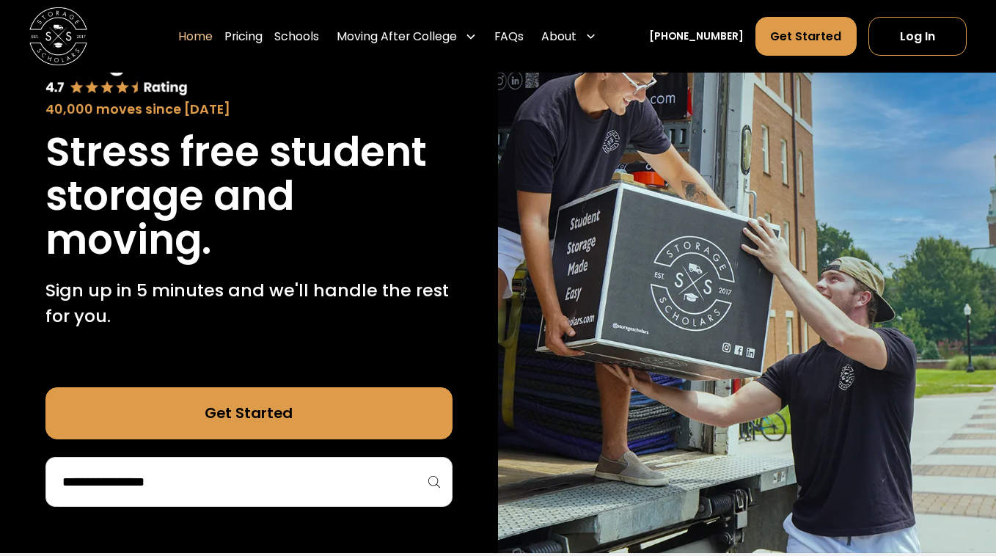
scroll to position [135, 0]
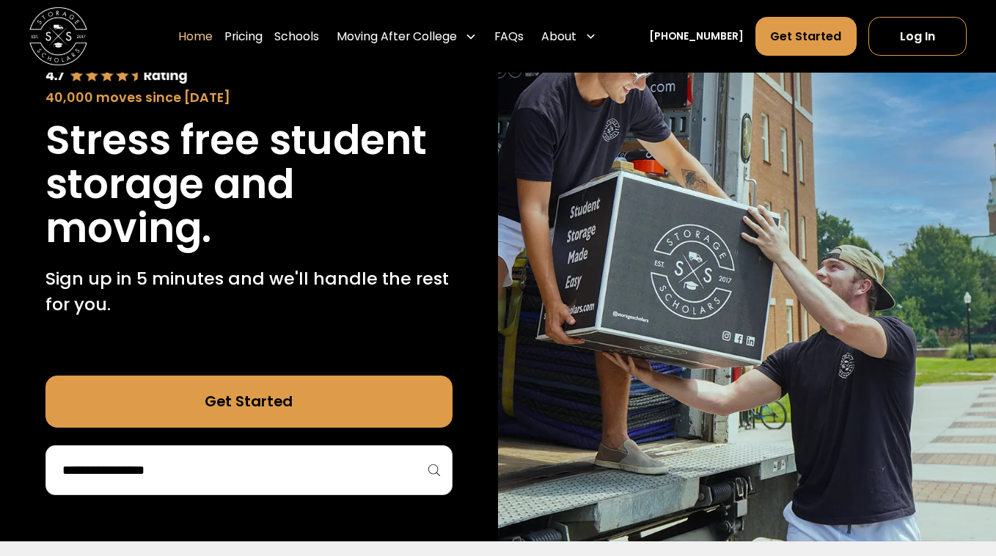
click at [375, 450] on div at bounding box center [248, 470] width 406 height 50
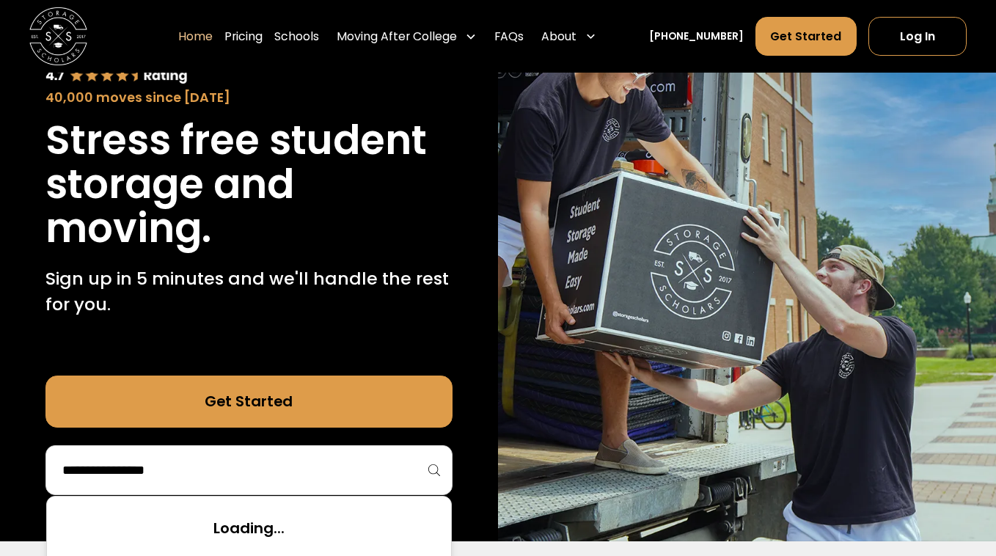
click at [369, 477] on input "search" at bounding box center [248, 470] width 375 height 25
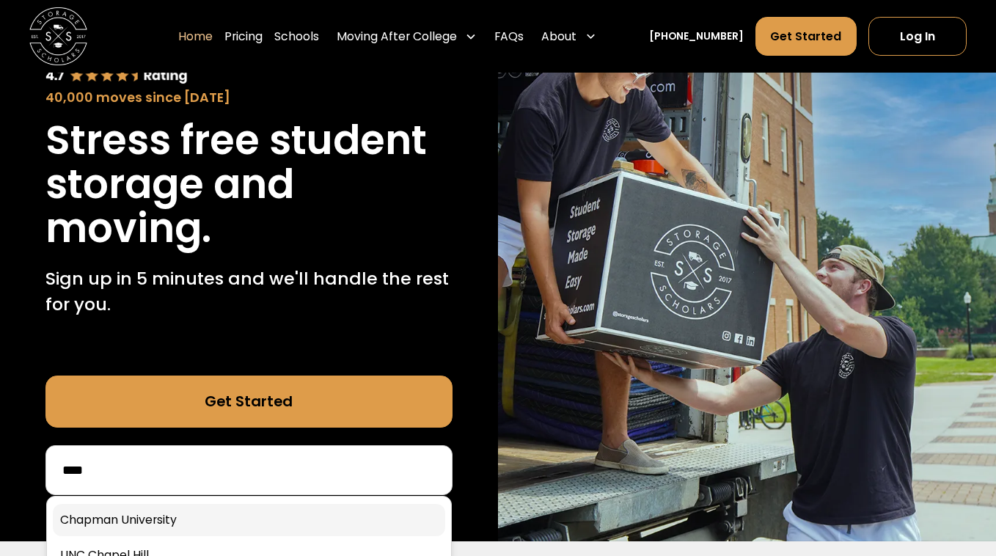
click at [288, 518] on link at bounding box center [249, 520] width 392 height 32
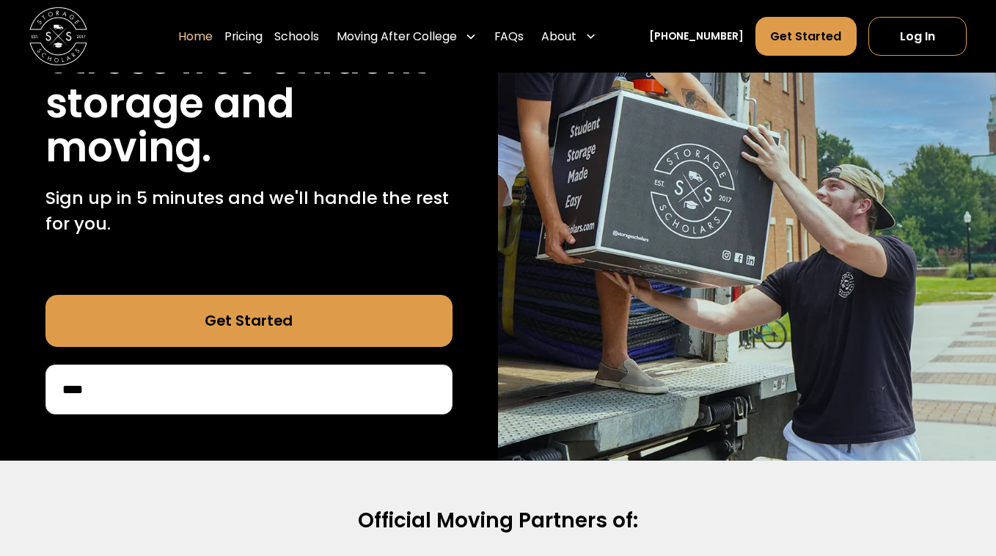
scroll to position [240, 0]
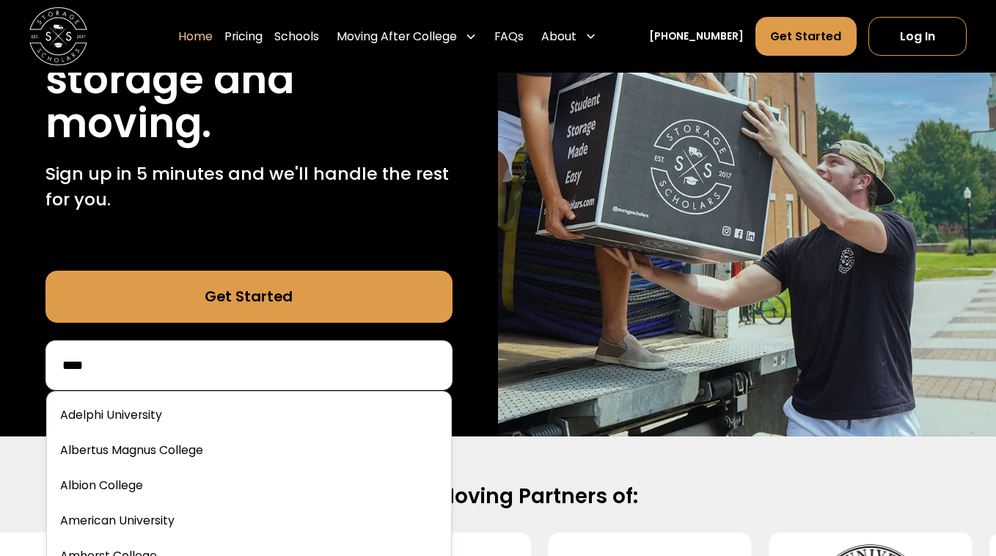
click at [209, 377] on input "****" at bounding box center [248, 365] width 375 height 25
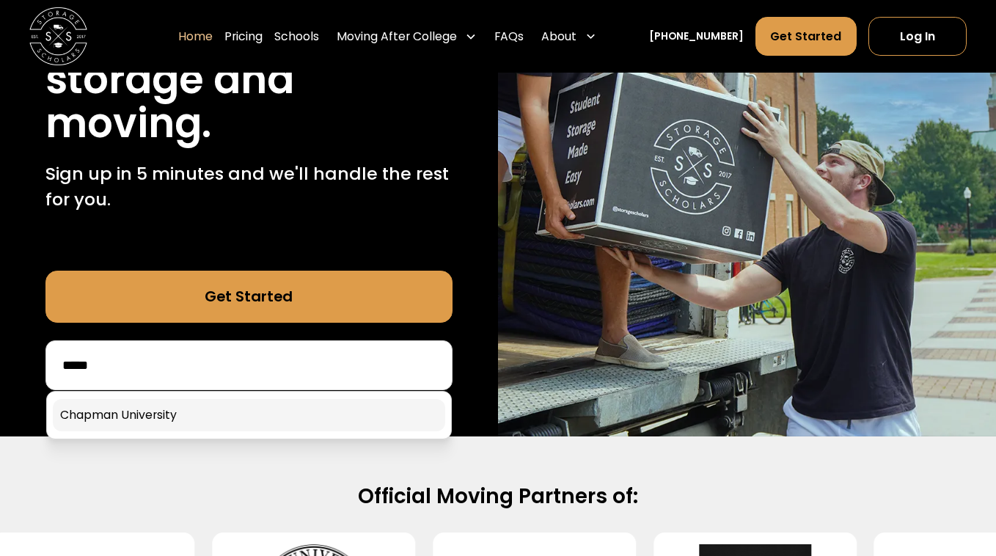
type input "*****"
click at [142, 406] on link at bounding box center [249, 415] width 392 height 32
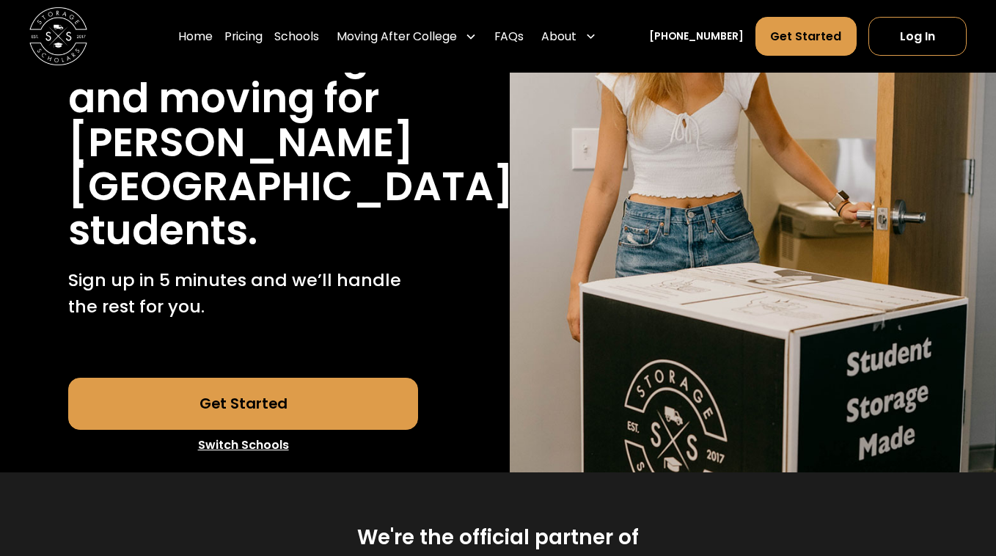
scroll to position [256, 0]
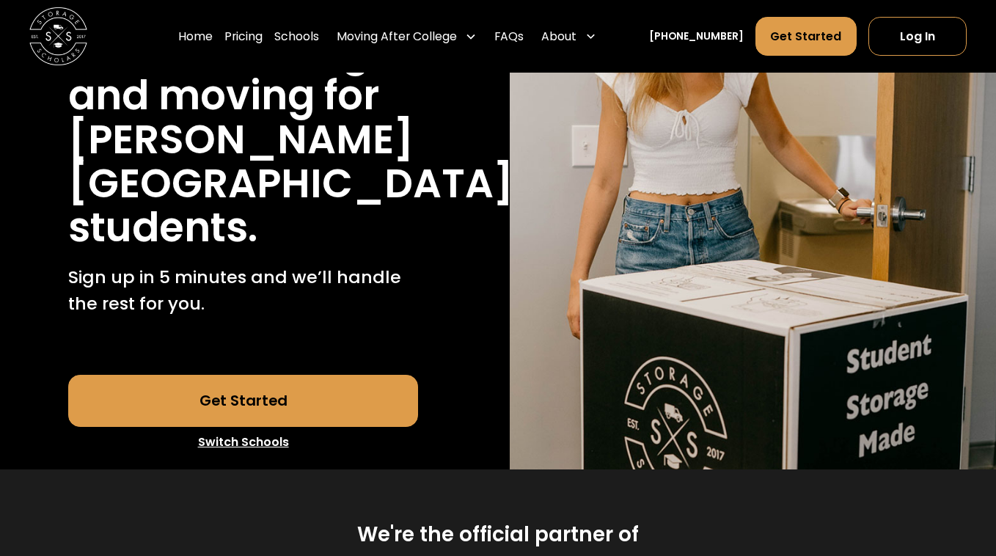
click at [187, 388] on link "Get Started" at bounding box center [243, 401] width 351 height 52
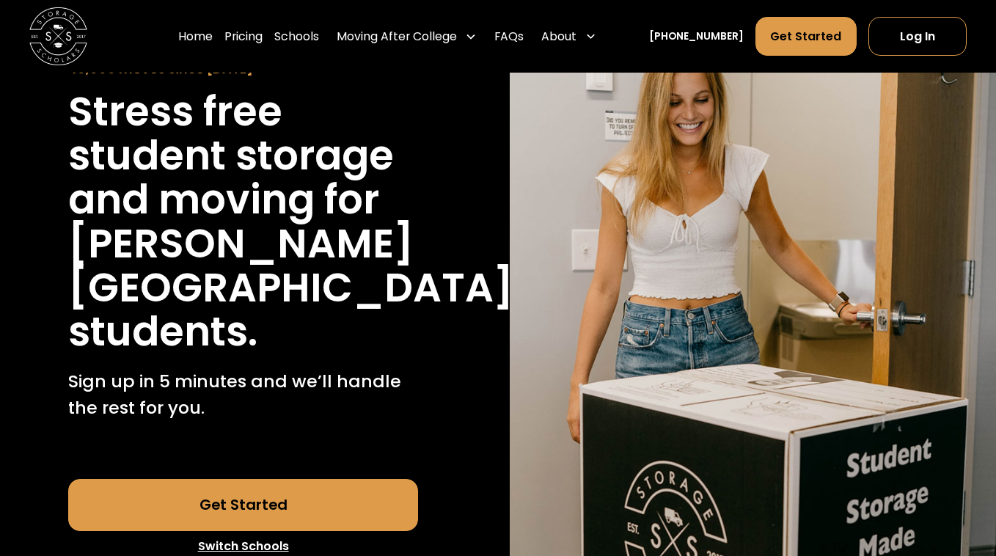
scroll to position [87, 0]
